Goal: Information Seeking & Learning: Check status

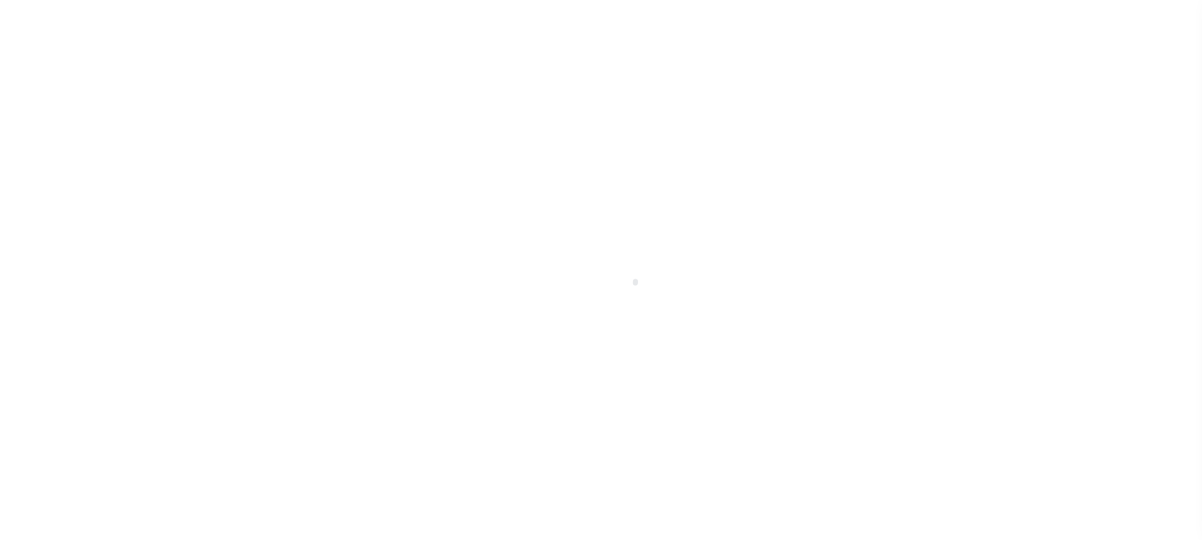
select select "PYD"
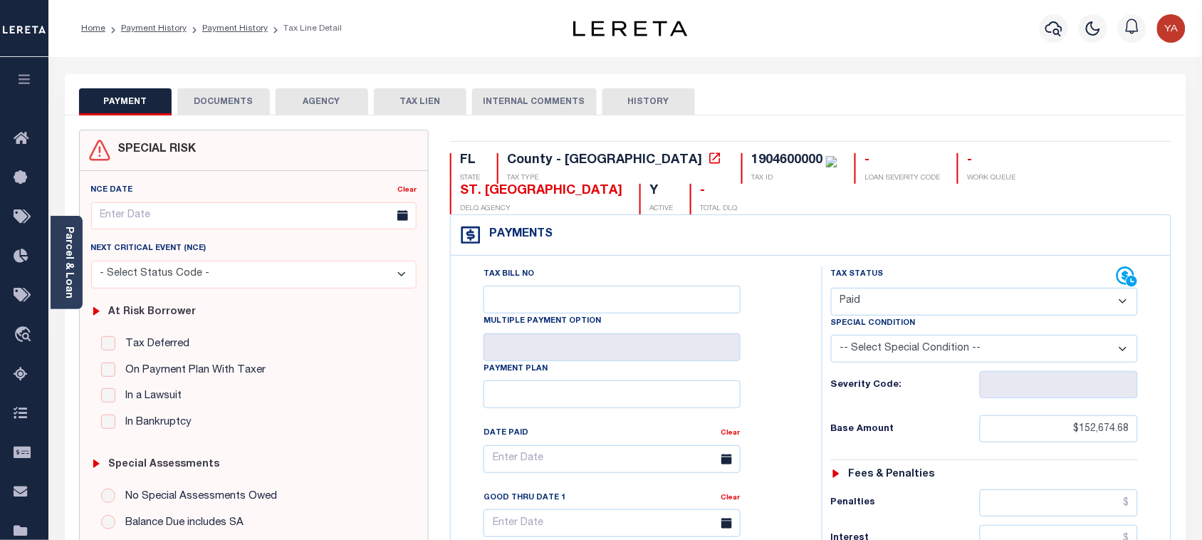
click at [223, 93] on button "DOCUMENTS" at bounding box center [223, 101] width 93 height 27
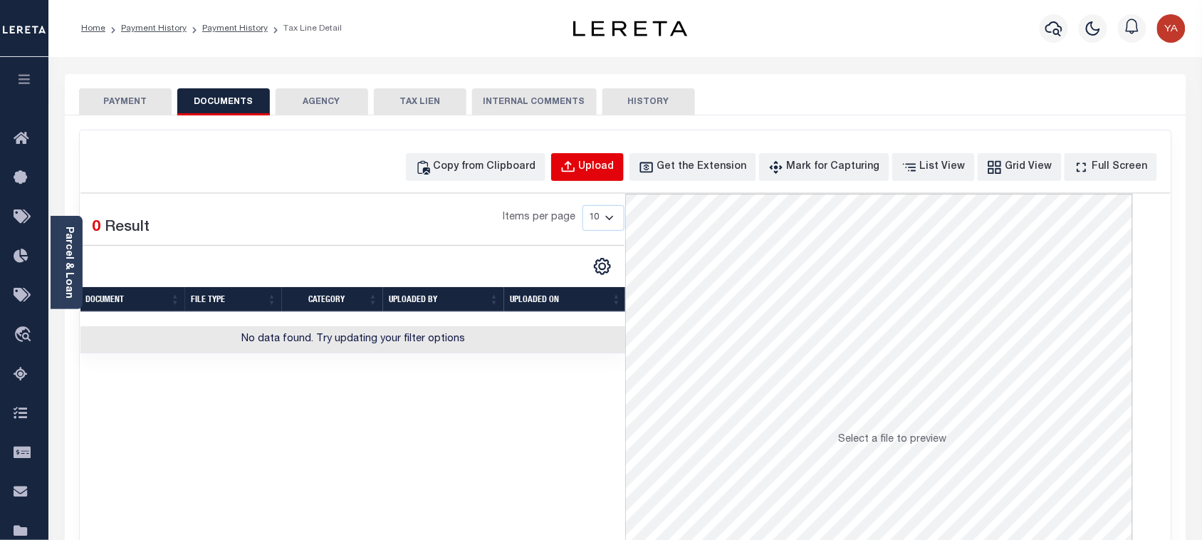
click at [615, 171] on div "Upload" at bounding box center [597, 168] width 36 height 16
select select "POP"
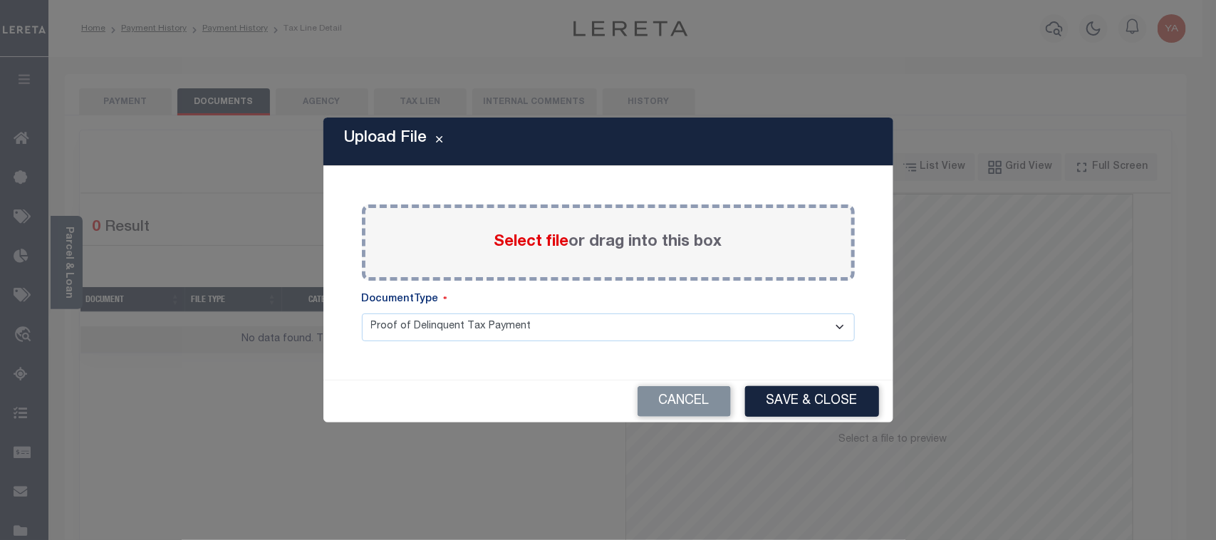
click at [607, 243] on label "Select file or drag into this box" at bounding box center [608, 243] width 228 height 24
click at [0, 0] on input "Select file or drag into this box" at bounding box center [0, 0] width 0 height 0
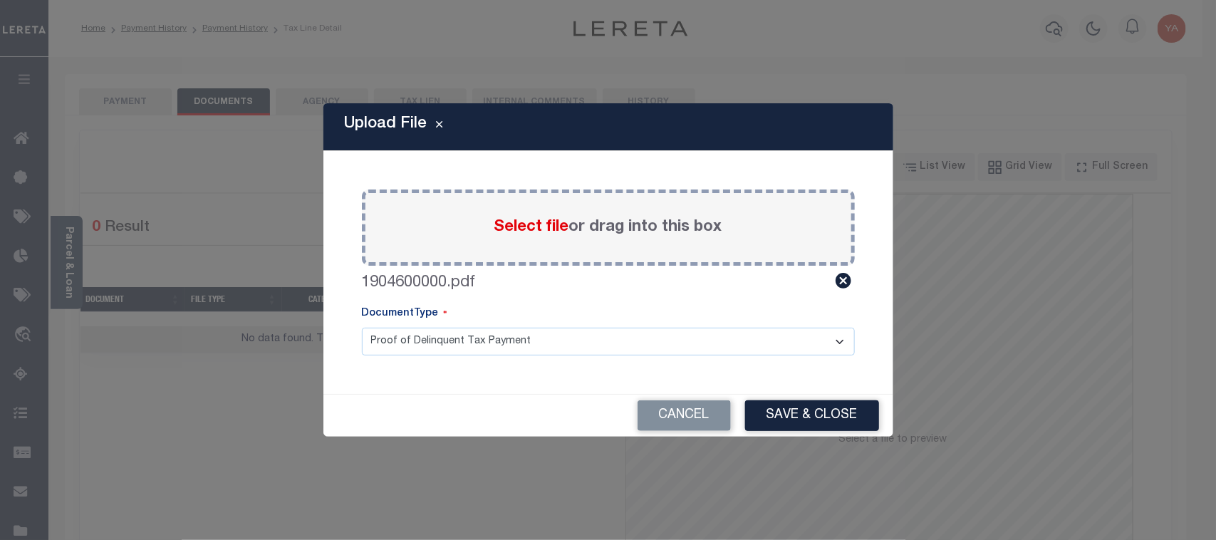
drag, startPoint x: 607, startPoint y: 243, endPoint x: 613, endPoint y: 346, distance: 103.4
click at [613, 350] on select "Proof of Delinquent Tax Payment" at bounding box center [608, 342] width 493 height 28
click at [362, 328] on select "Proof of Delinquent Tax Payment" at bounding box center [608, 342] width 493 height 28
click at [767, 422] on button "Save & Close" at bounding box center [812, 415] width 134 height 31
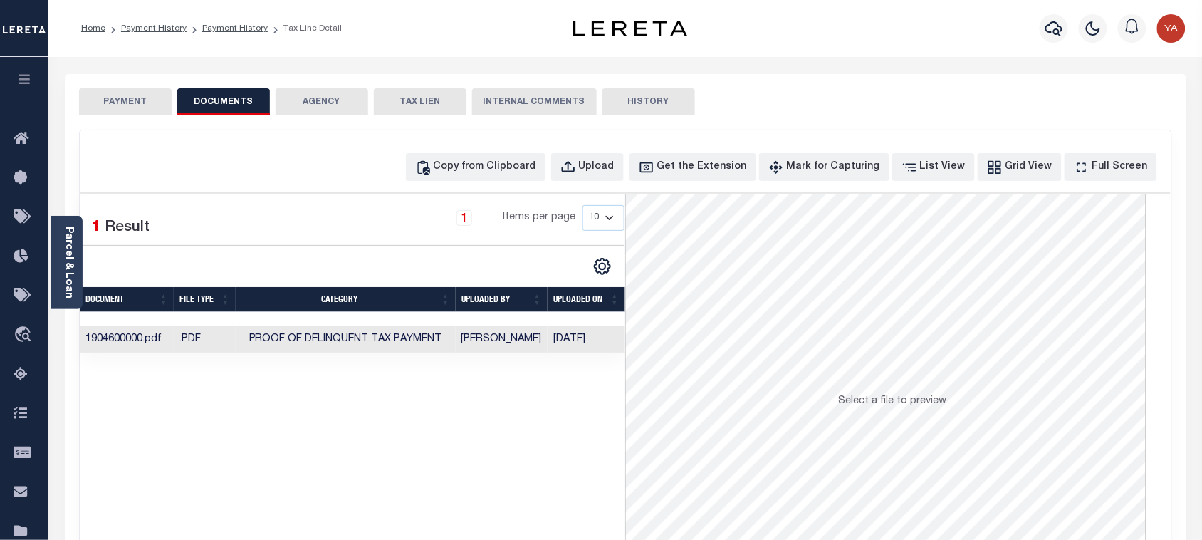
click at [129, 88] on button "PAYMENT" at bounding box center [125, 101] width 93 height 27
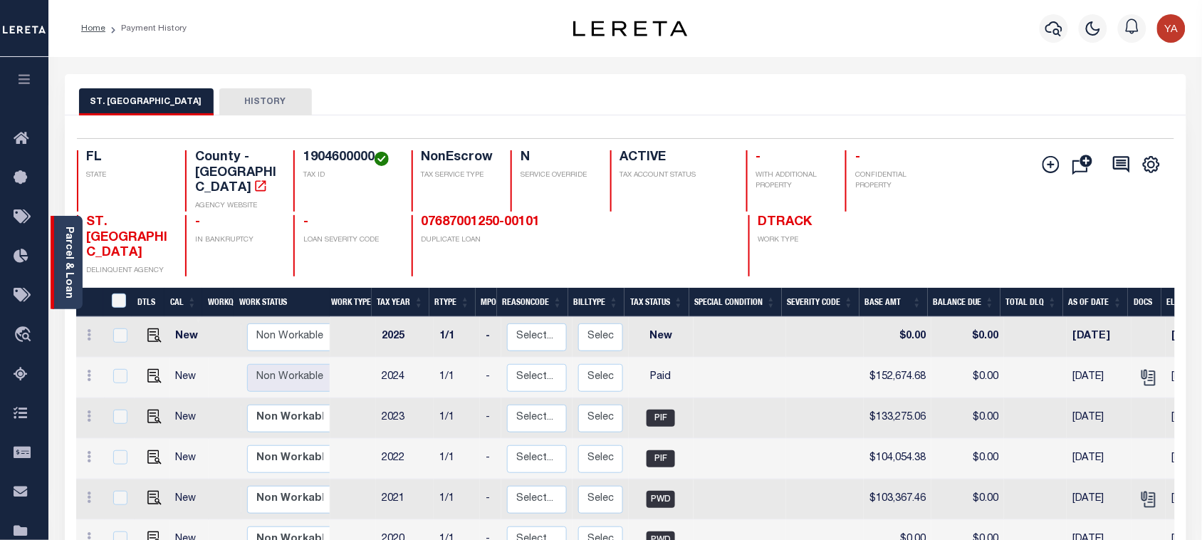
click at [73, 267] on link "Parcel & Loan" at bounding box center [68, 262] width 10 height 72
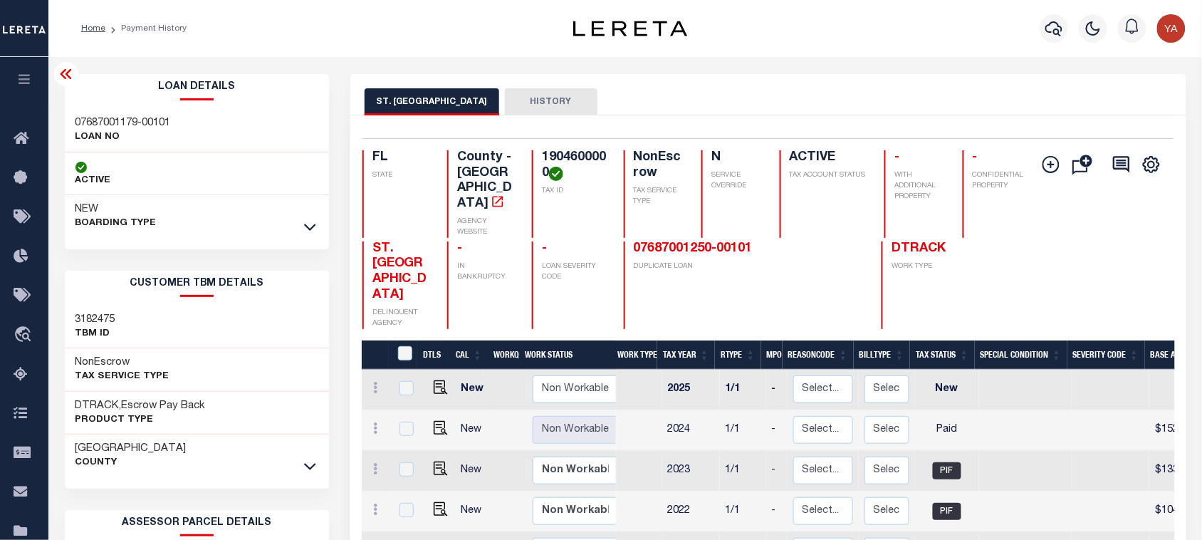
click at [578, 160] on h4 "1904600000" at bounding box center [574, 165] width 65 height 31
copy h4 "1904600000"
click at [550, 162] on h4 "1904600000" at bounding box center [574, 165] width 65 height 31
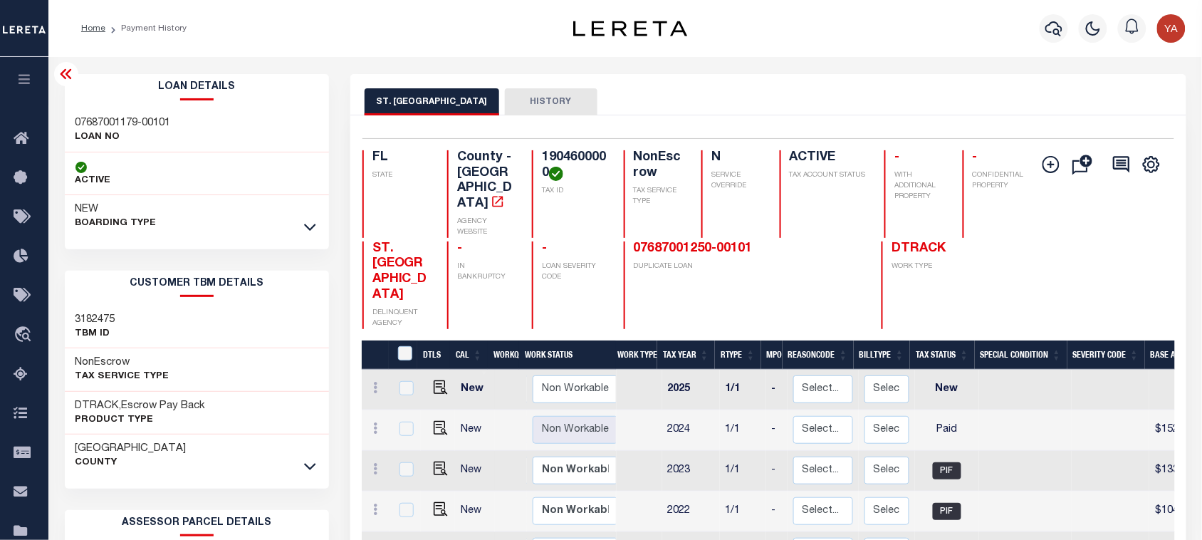
click at [102, 120] on h3 "07687001179-00101" at bounding box center [122, 123] width 95 height 14
copy div "07687001179-00101"
drag, startPoint x: 630, startPoint y: 79, endPoint x: 597, endPoint y: 142, distance: 71.7
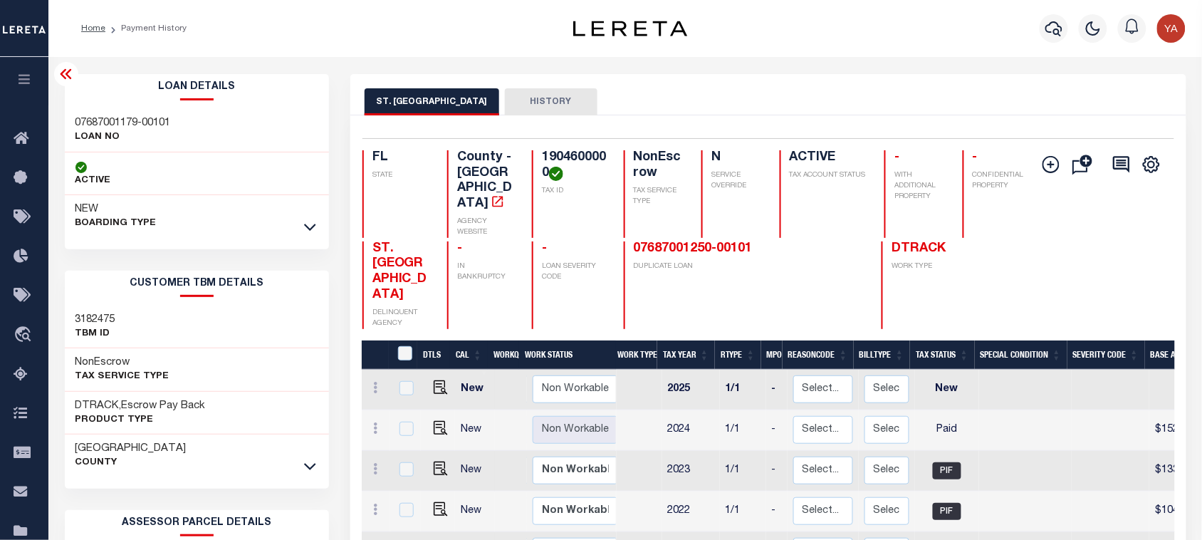
click at [630, 79] on div "ST. JOHNS COUNTY HISTORY" at bounding box center [768, 94] width 836 height 41
drag, startPoint x: 547, startPoint y: 175, endPoint x: 540, endPoint y: 164, distance: 13.4
click at [540, 164] on div "1904600000 TAX ID" at bounding box center [569, 194] width 75 height 88
copy h4 "1904600000"
click at [563, 157] on h4 "1904600000" at bounding box center [574, 165] width 65 height 31
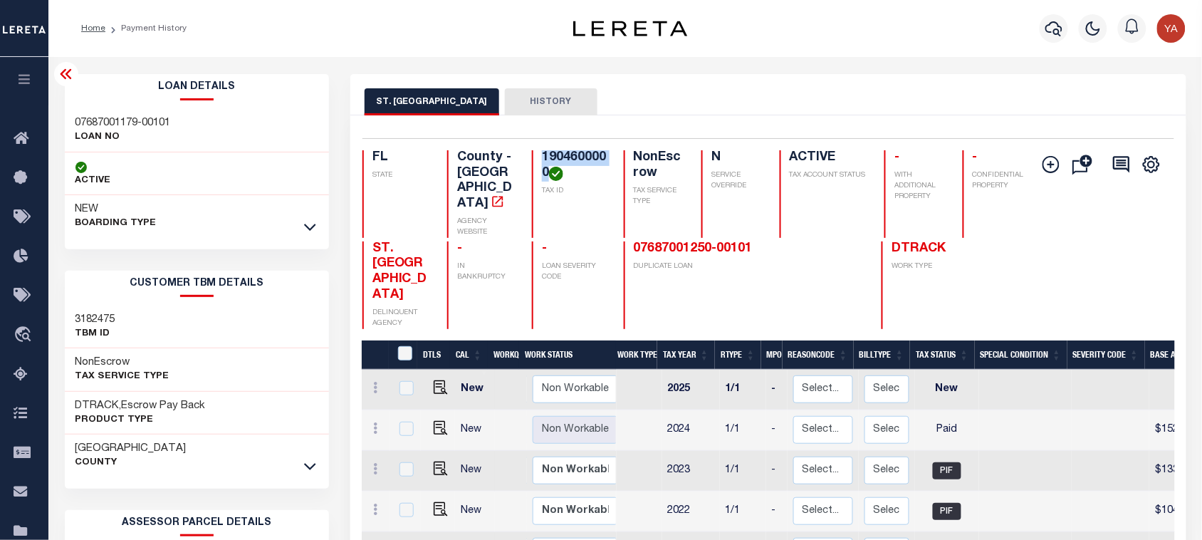
click at [563, 157] on h4 "1904600000" at bounding box center [574, 165] width 65 height 31
copy h4 "1904600000"
click at [1044, 25] on button "button" at bounding box center [1054, 28] width 28 height 28
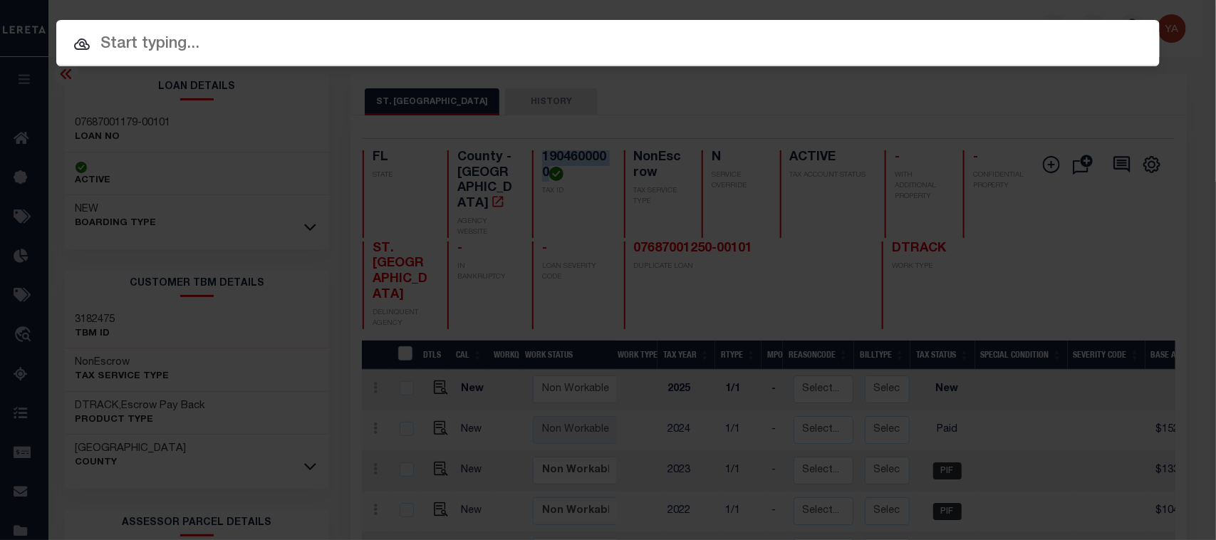
click at [1036, 20] on div "Include Loans TBM Customers Borrowers Payments (Lender Non-Disb) Payments (Lend…" at bounding box center [607, 43] width 1103 height 46
paste input "00002002290-00001"
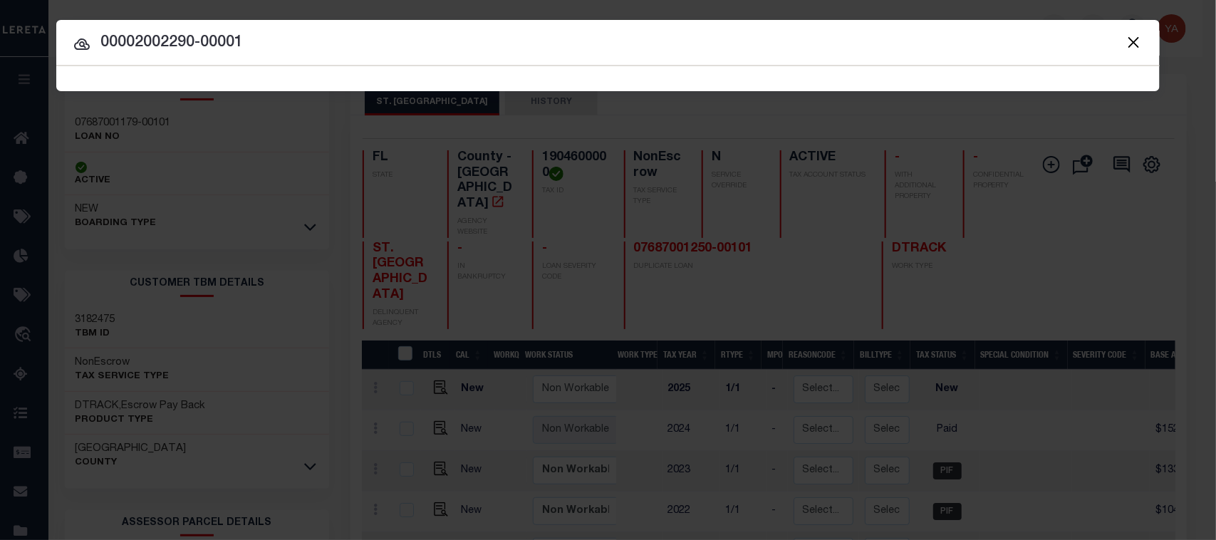
type input "00002002290-00001"
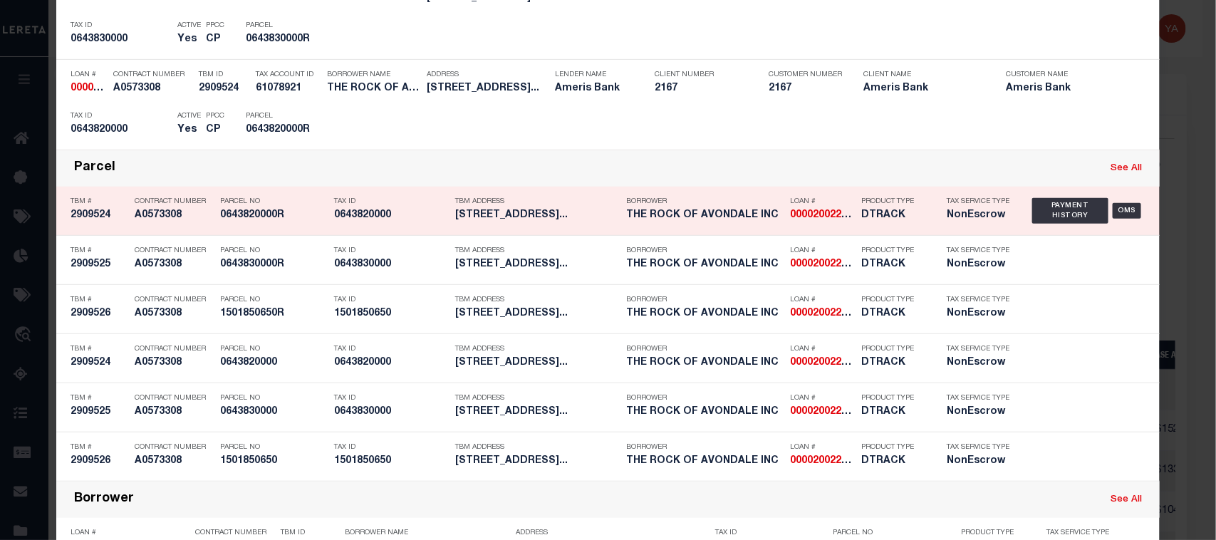
scroll to position [356, 0]
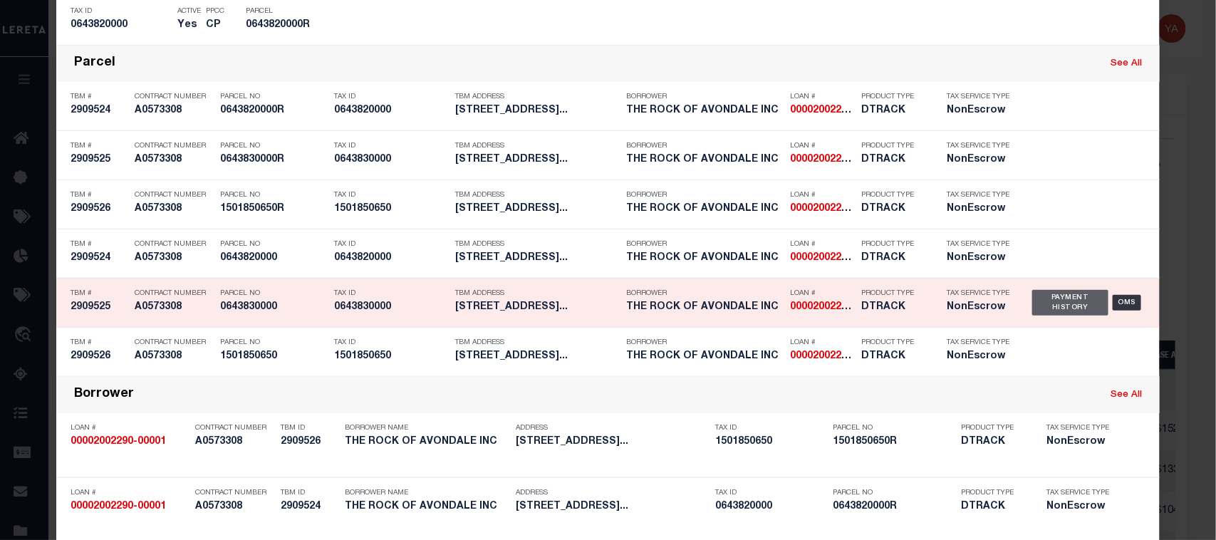
click at [1069, 306] on div "Payment History" at bounding box center [1070, 303] width 76 height 26
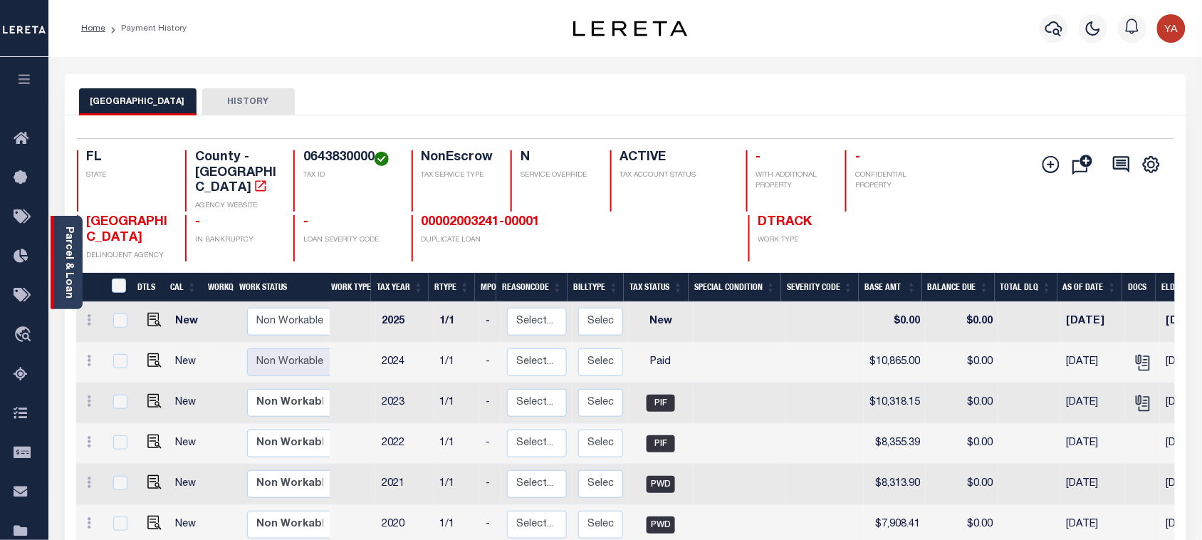
click at [66, 262] on link "Parcel & Loan" at bounding box center [68, 262] width 10 height 72
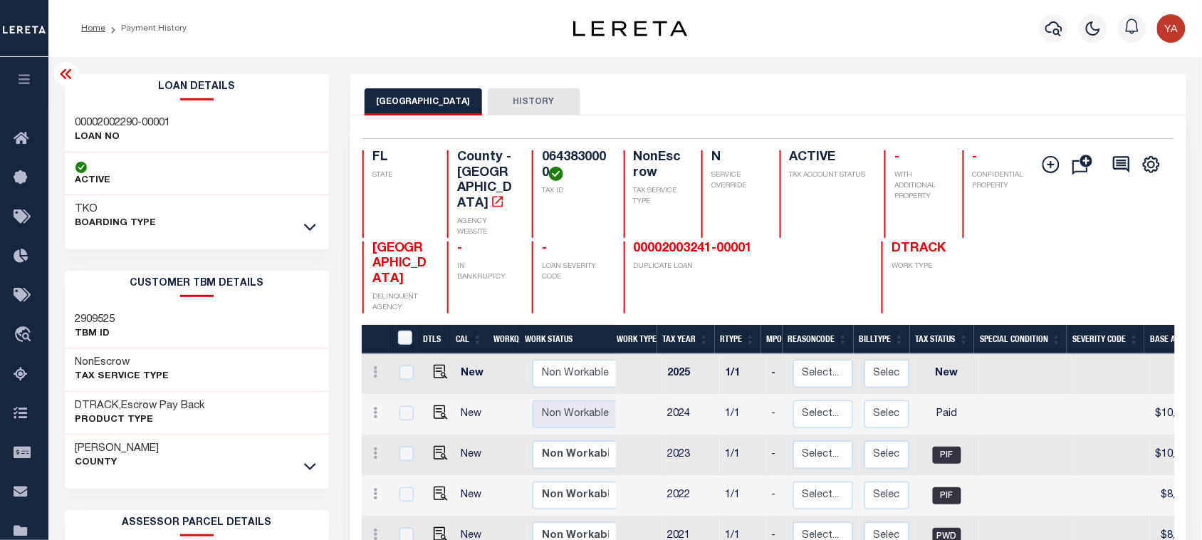
click at [580, 160] on h4 "0643830000" at bounding box center [574, 165] width 65 height 31
copy h4 "0643830000"
click at [692, 242] on link "00002003241-00001" at bounding box center [693, 248] width 119 height 13
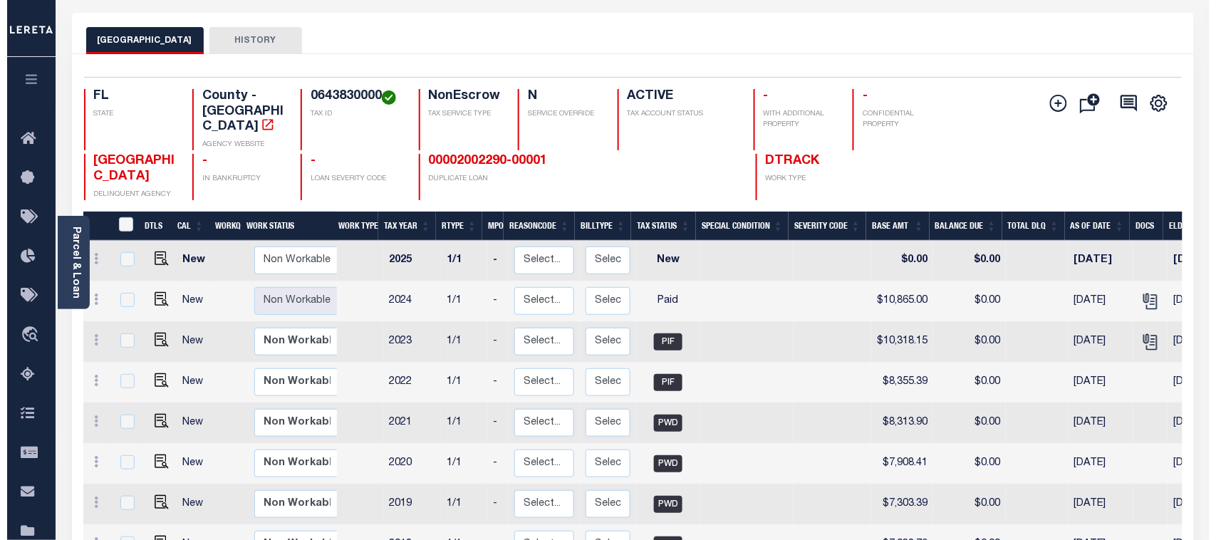
scroll to position [89, 0]
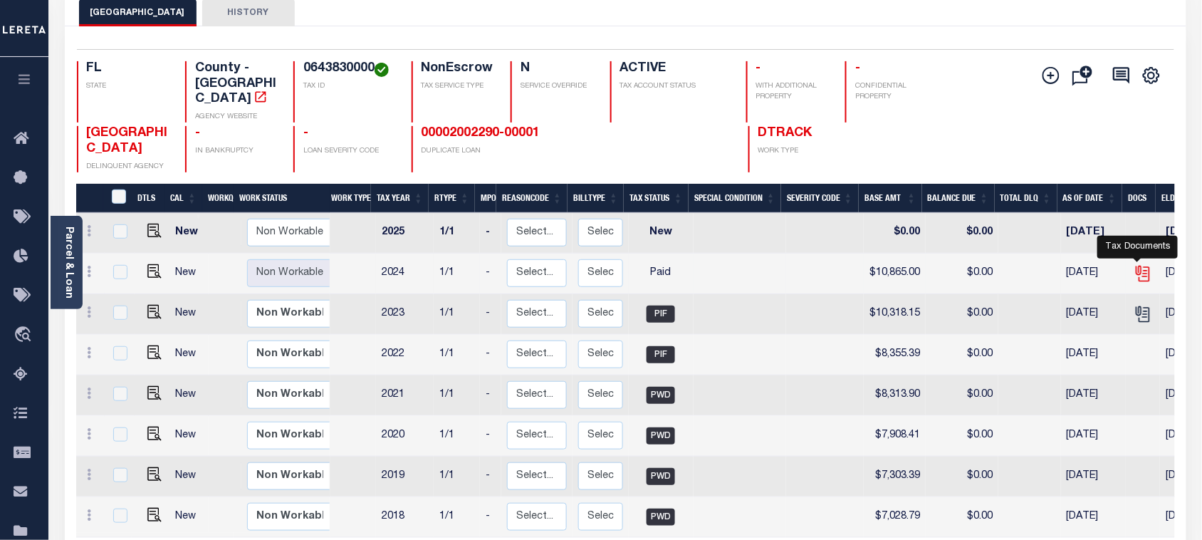
click at [1137, 264] on icon "" at bounding box center [1143, 273] width 19 height 19
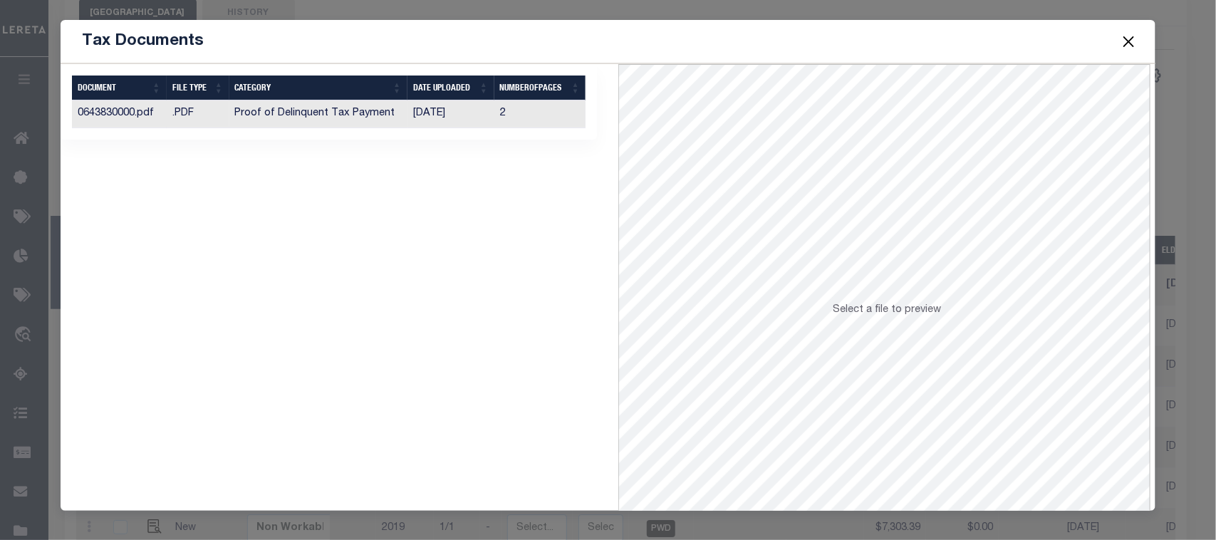
click at [536, 118] on td "2" at bounding box center [540, 114] width 92 height 28
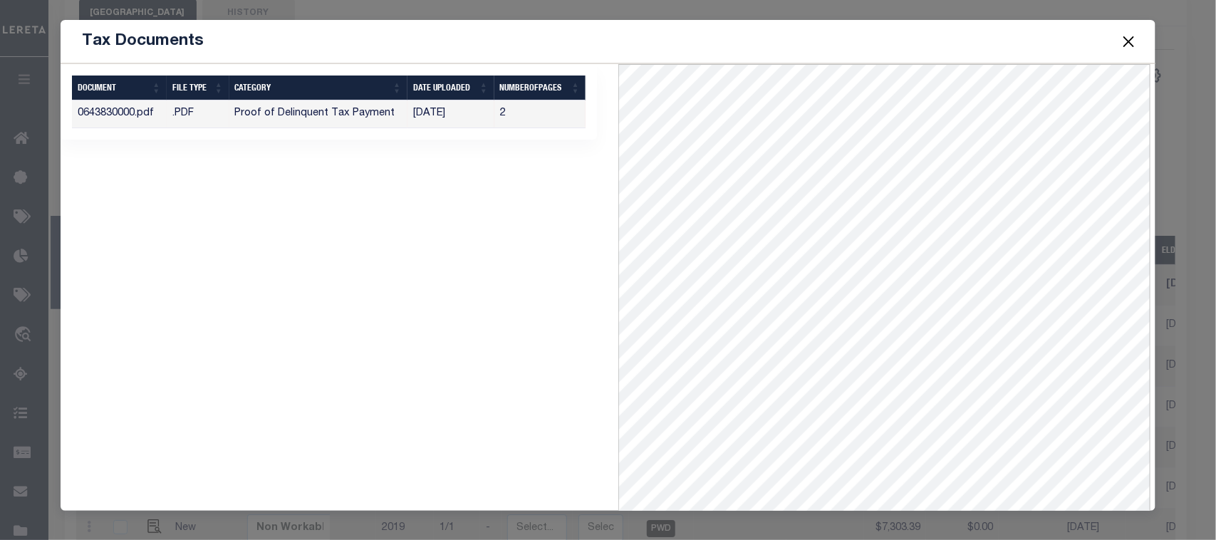
click at [1125, 41] on button "Close" at bounding box center [1128, 41] width 19 height 19
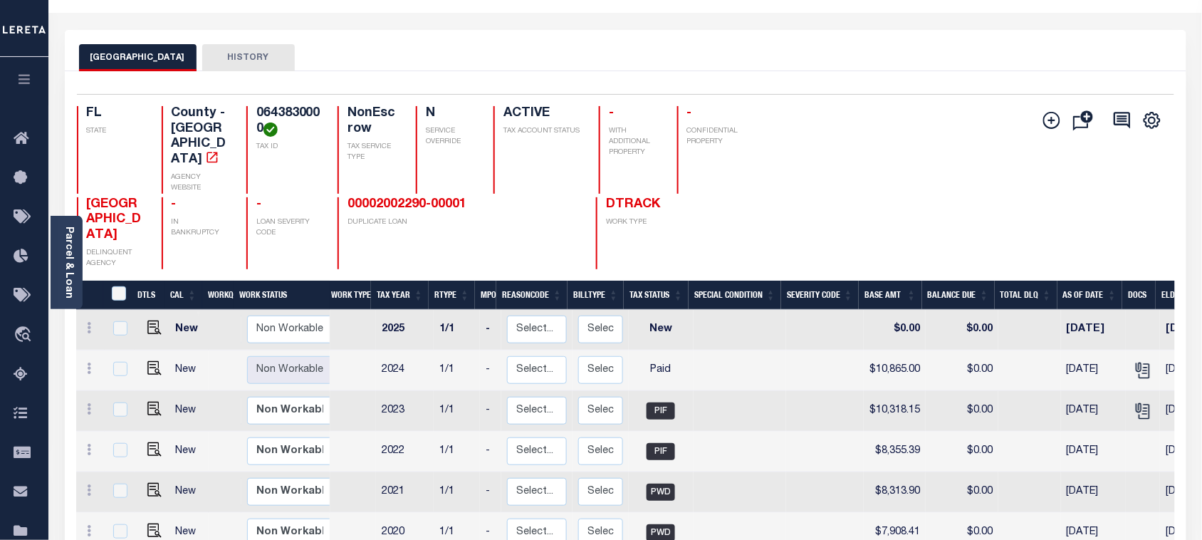
scroll to position [0, 0]
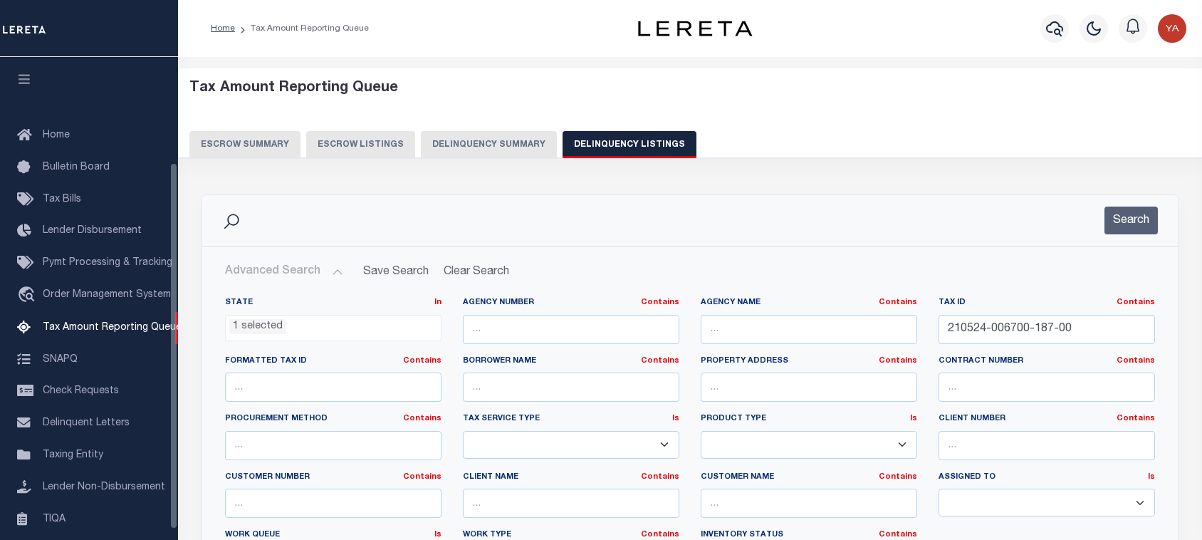
select select "FL"
select select "100"
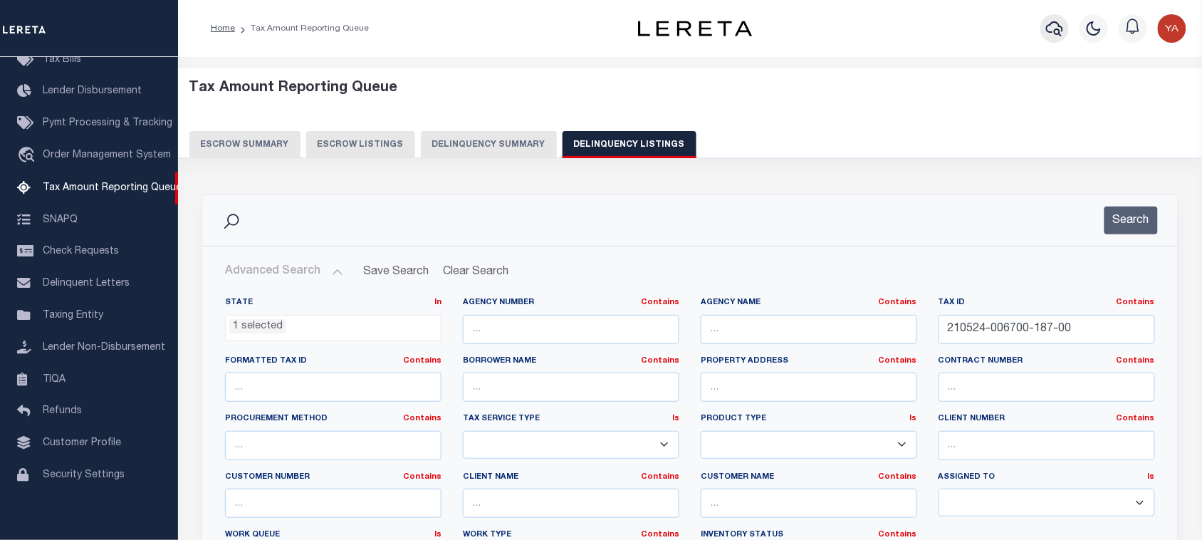
click at [1056, 28] on icon "button" at bounding box center [1054, 28] width 17 height 17
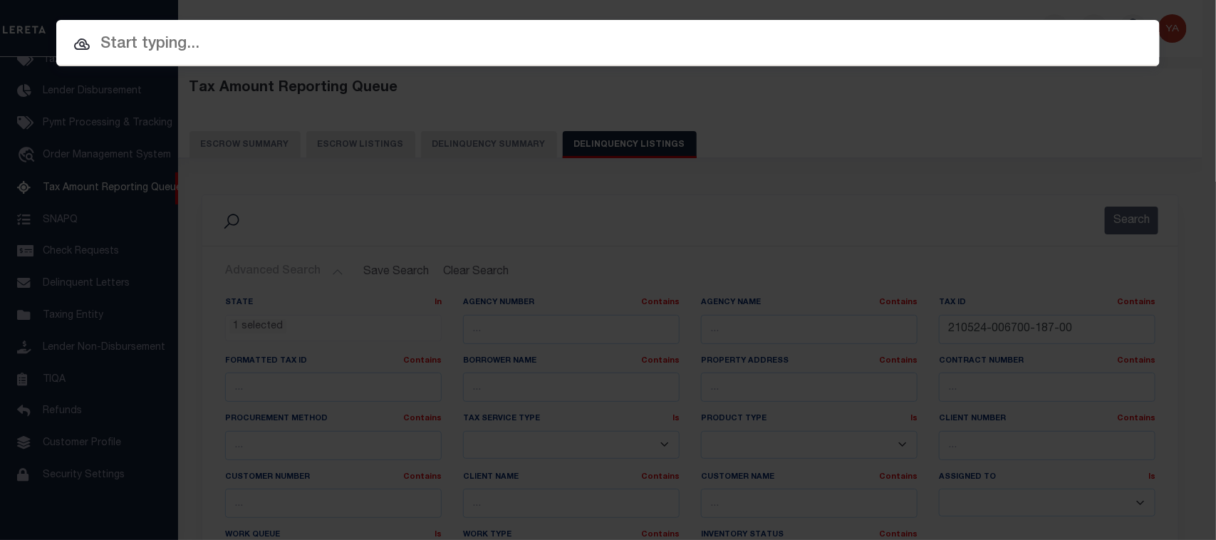
click at [514, 19] on div "Include Loans TBM Customers Borrowers Payments (Lender Non-Disb) Payments (Lend…" at bounding box center [608, 270] width 1216 height 540
click at [511, 41] on input "text" at bounding box center [608, 44] width 1125 height 26
paste input "0643830000"
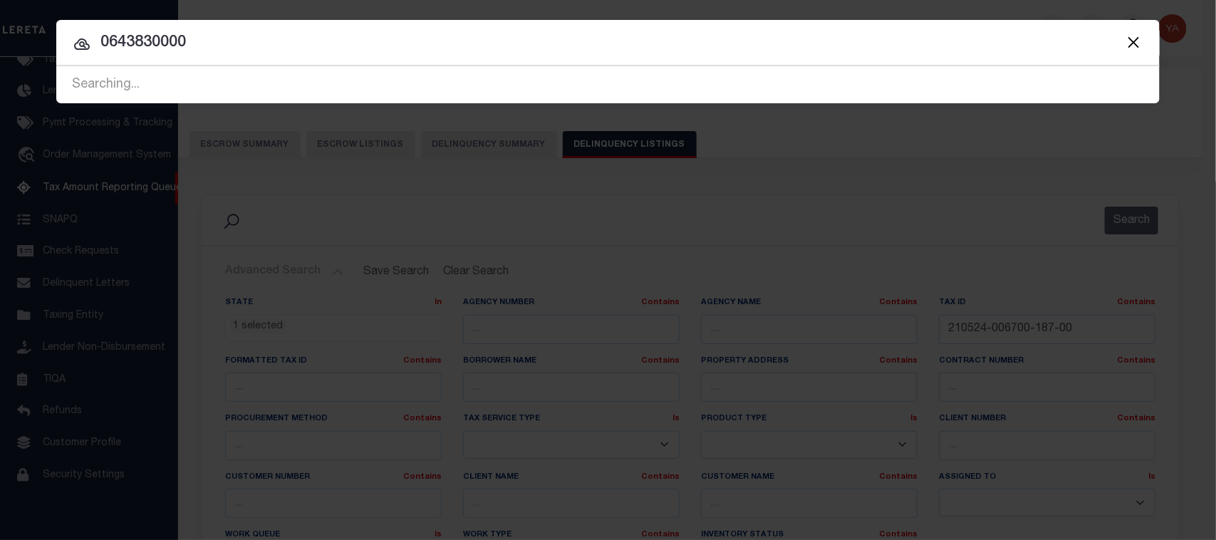
type input "0643830000"
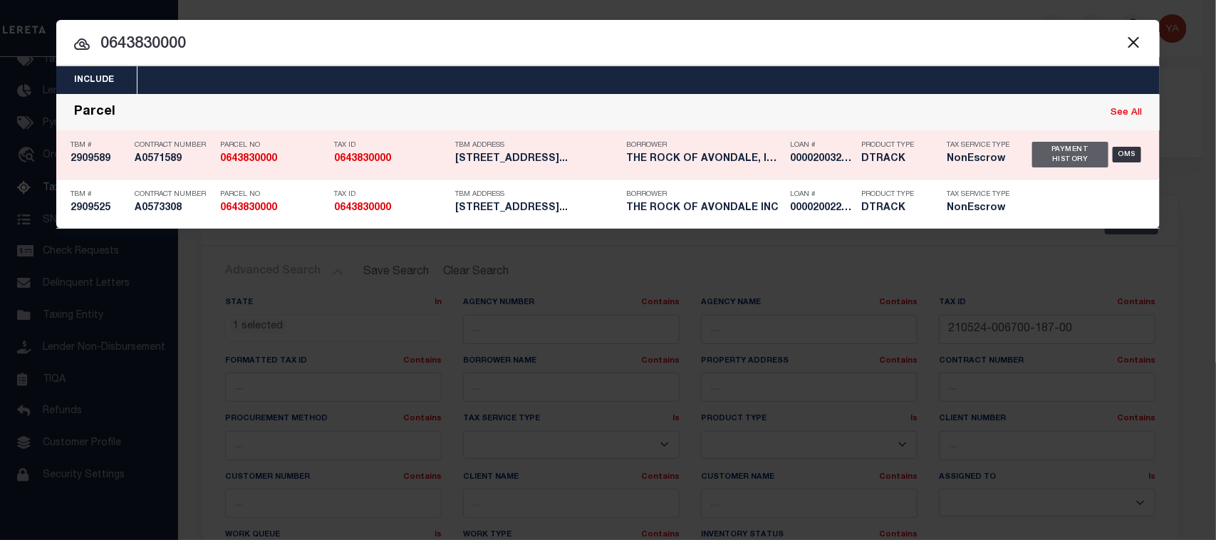
click at [1061, 151] on div "Payment History" at bounding box center [1070, 155] width 76 height 26
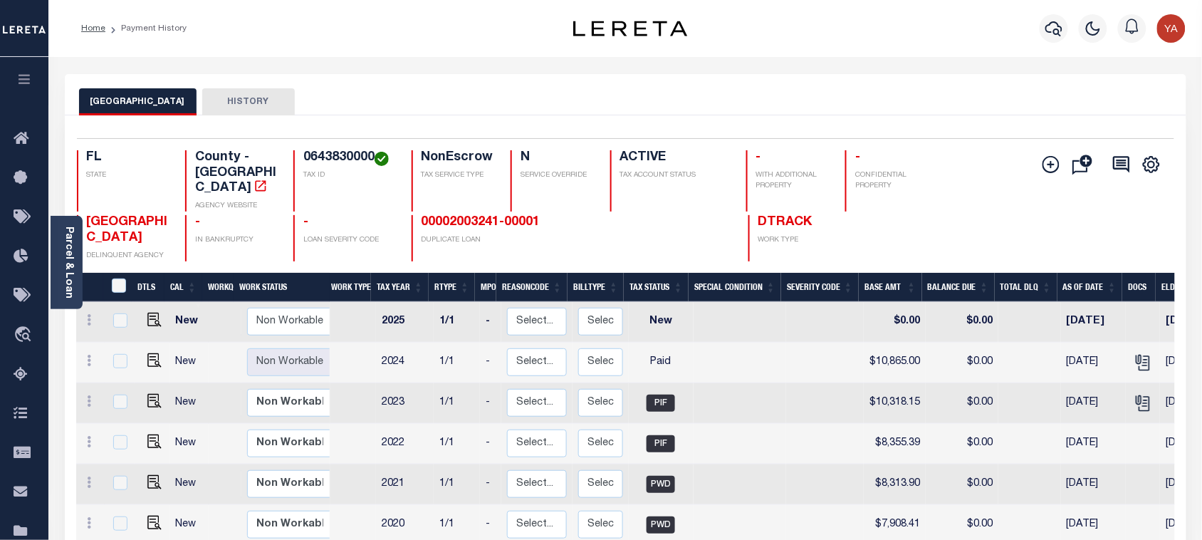
click at [660, 70] on div "Parcel & Loan Loan Details 00002002290-00001 LOAN NO" at bounding box center [625, 474] width 1143 height 835
drag, startPoint x: 1181, startPoint y: 21, endPoint x: 1174, endPoint y: 36, distance: 15.9
click at [1181, 21] on img "button" at bounding box center [1171, 28] width 28 height 28
click at [1147, 95] on link "Sign out" at bounding box center [1134, 102] width 113 height 24
